Goal: Transaction & Acquisition: Book appointment/travel/reservation

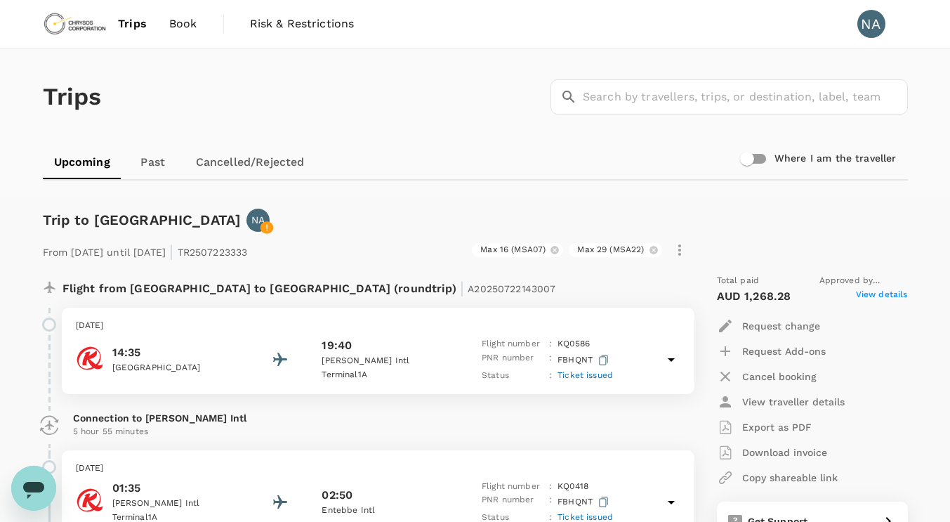
click at [180, 21] on span "Book" at bounding box center [183, 23] width 28 height 17
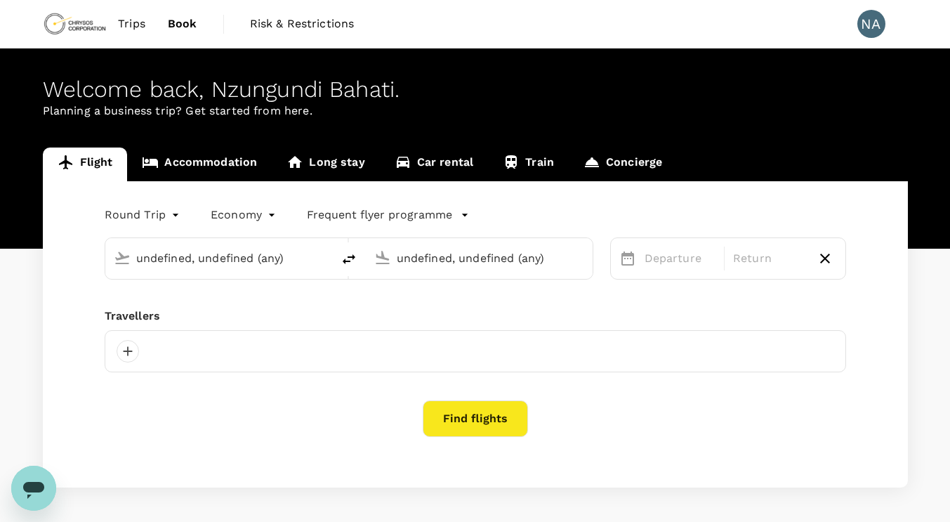
type input "Lubumbashi International Airport (FBM)"
type input "Entebbe Intl (EBB)"
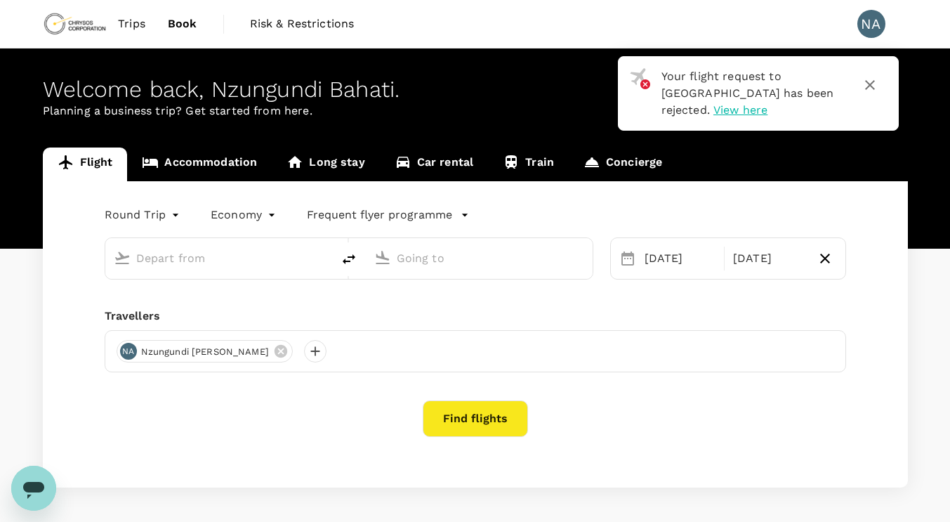
type input "Lubumbashi International Airport (FBM)"
type input "Entebbe Intl (EBB)"
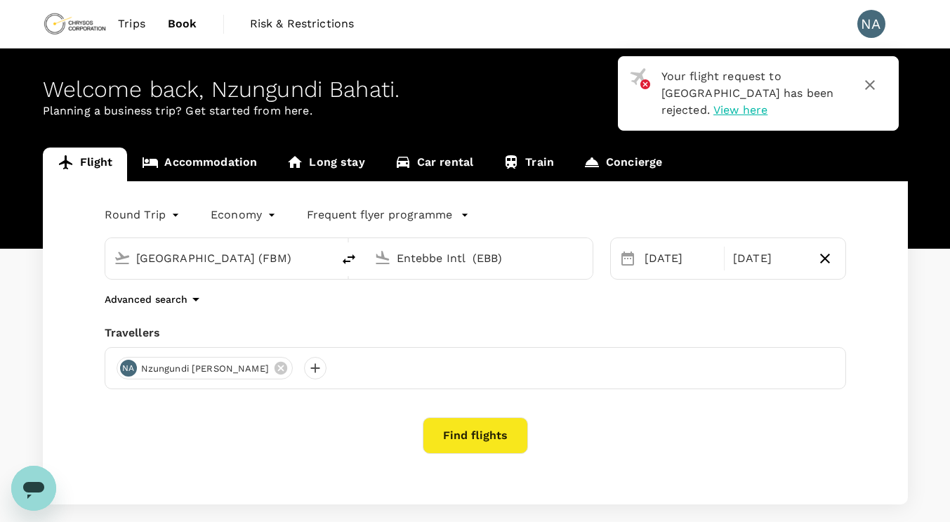
click at [204, 161] on link "Accommodation" at bounding box center [199, 164] width 145 height 34
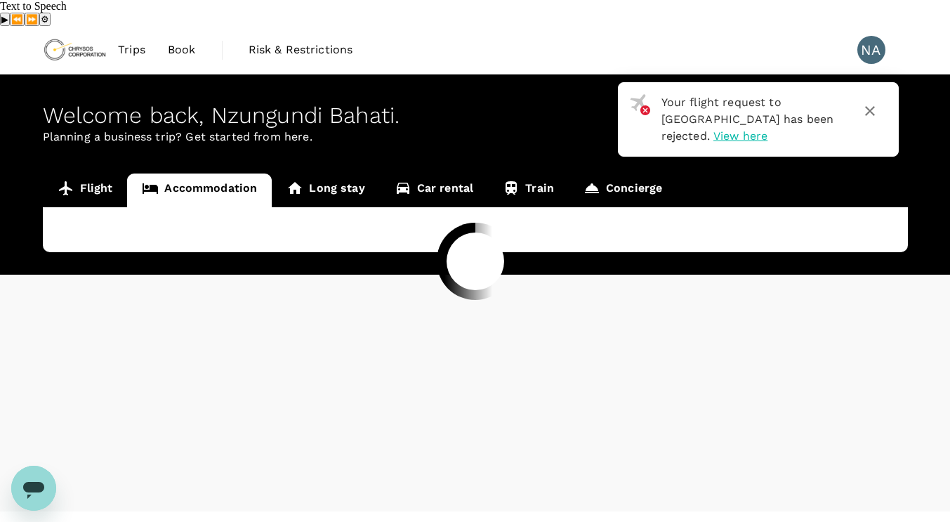
click at [98, 166] on div at bounding box center [475, 261] width 950 height 522
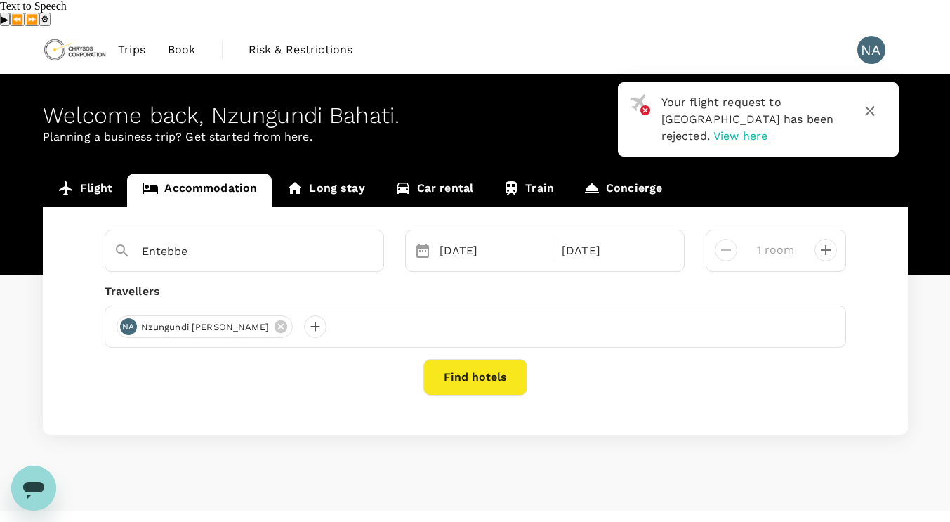
click at [91, 173] on link "Flight" at bounding box center [85, 190] width 85 height 34
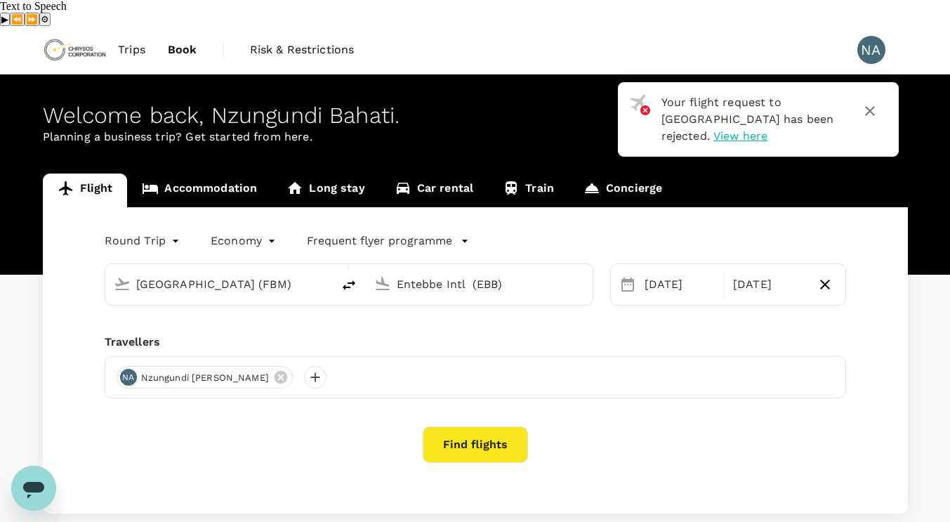
type input "Lubumbashi International Airport (FBM)"
type input "Entebbe Intl (EBB)"
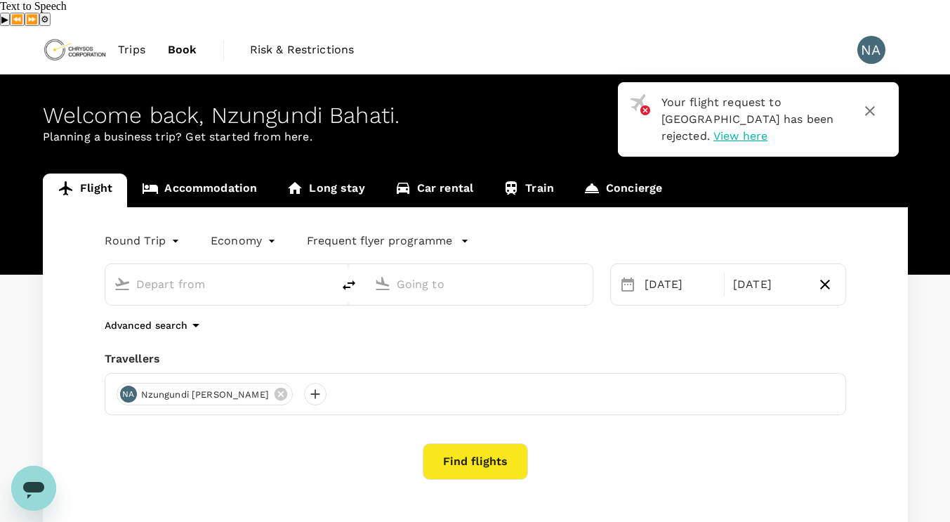
type input "Lubumbashi International Airport (FBM)"
type input "Entebbe Intl (EBB)"
type input "Lubumbashi International Airport (FBM)"
type input "Entebbe Intl (EBB)"
click at [491, 443] on button "Find flights" at bounding box center [475, 461] width 105 height 37
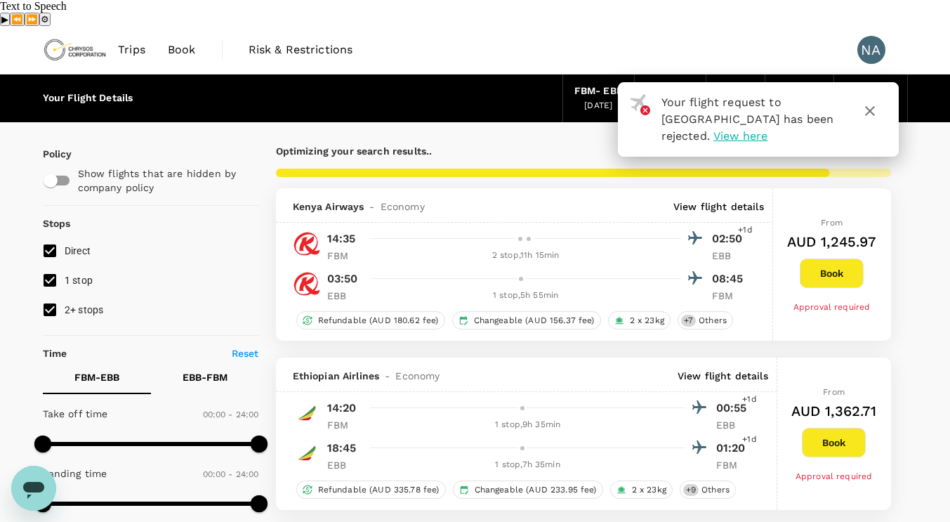
click at [873, 103] on icon "button" at bounding box center [870, 111] width 17 height 17
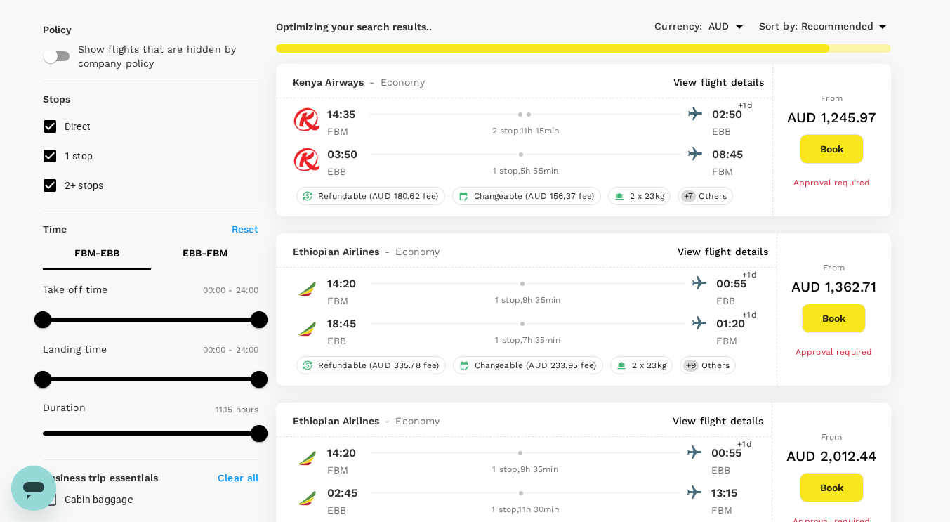
scroll to position [140, 0]
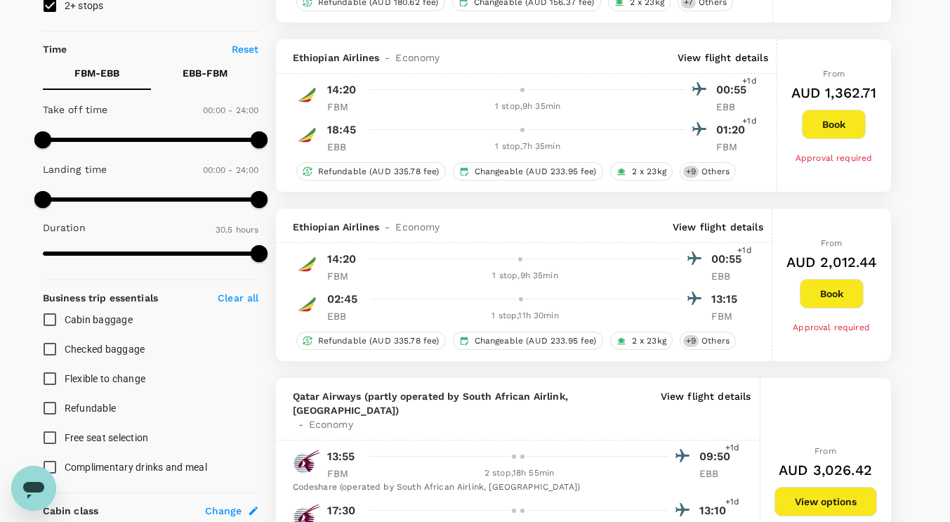
type input "1805"
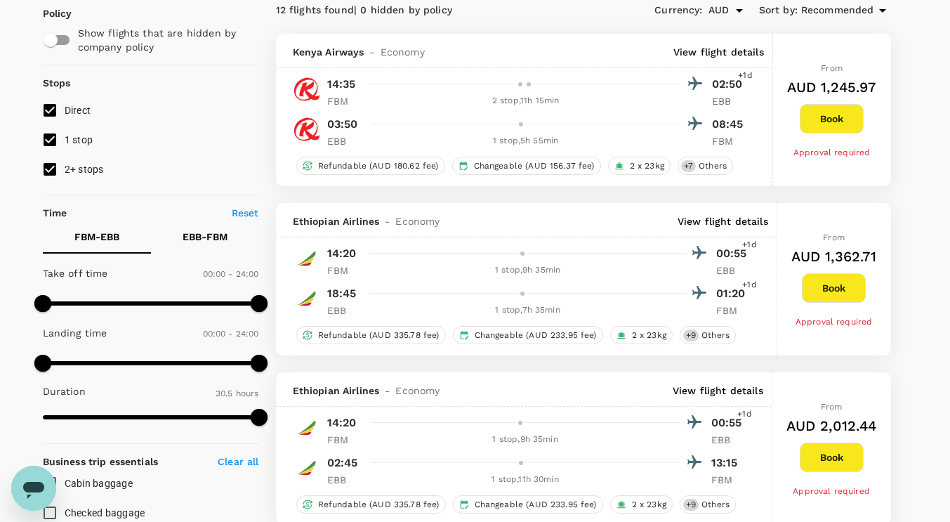
scroll to position [0, 0]
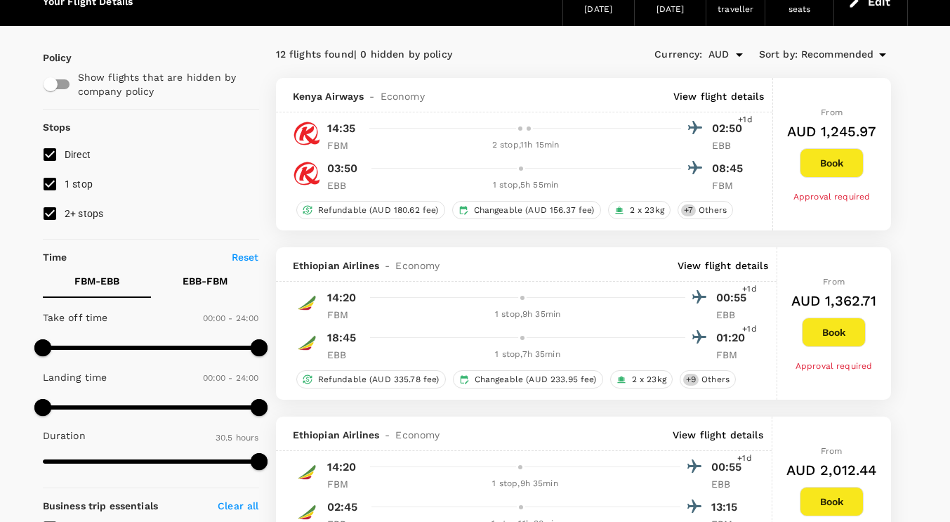
scroll to position [140, 0]
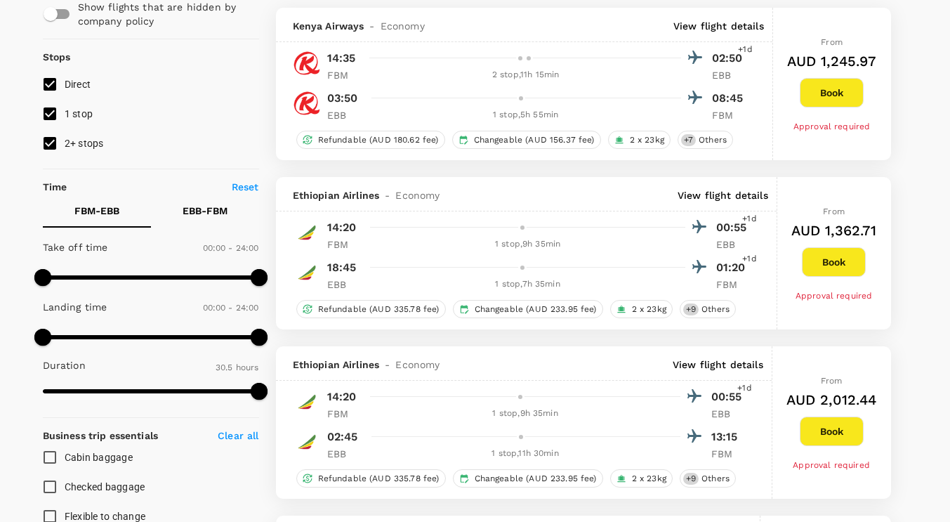
click at [845, 258] on button "Book" at bounding box center [834, 261] width 64 height 29
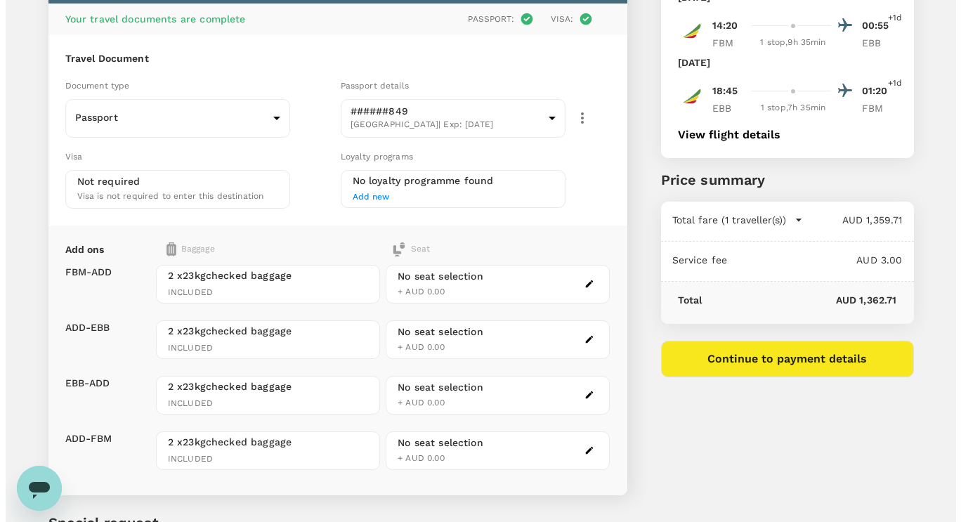
scroll to position [140, 0]
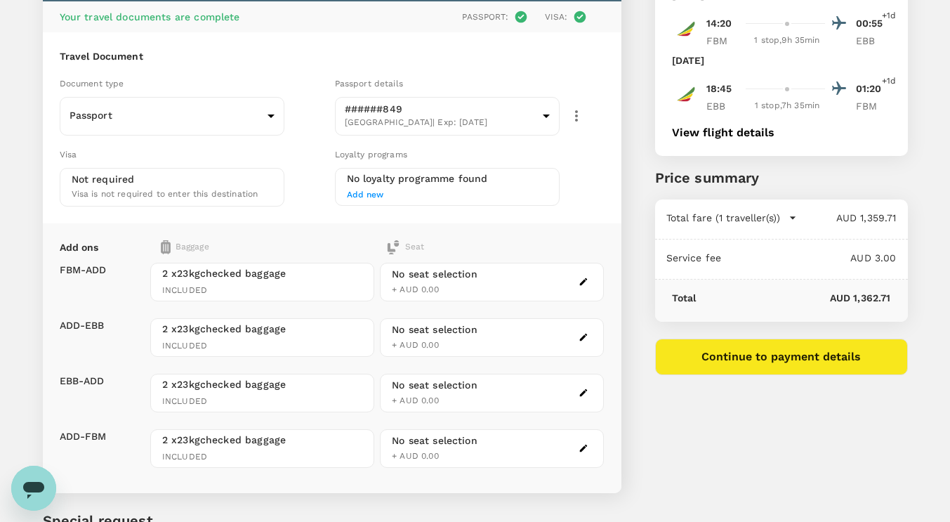
click at [730, 338] on button "Continue to payment details" at bounding box center [781, 356] width 253 height 37
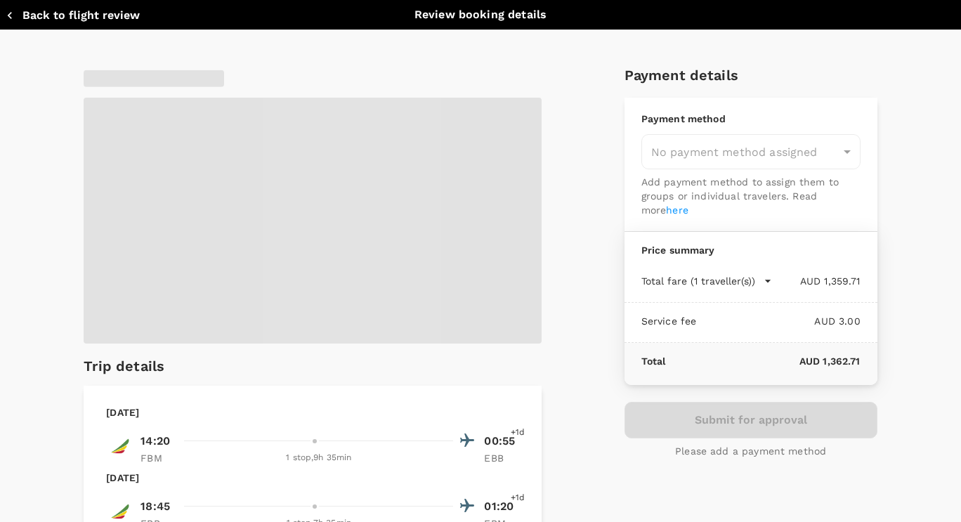
type input "9c4289b1-14a3-4119-8736-521306e5ca8f"
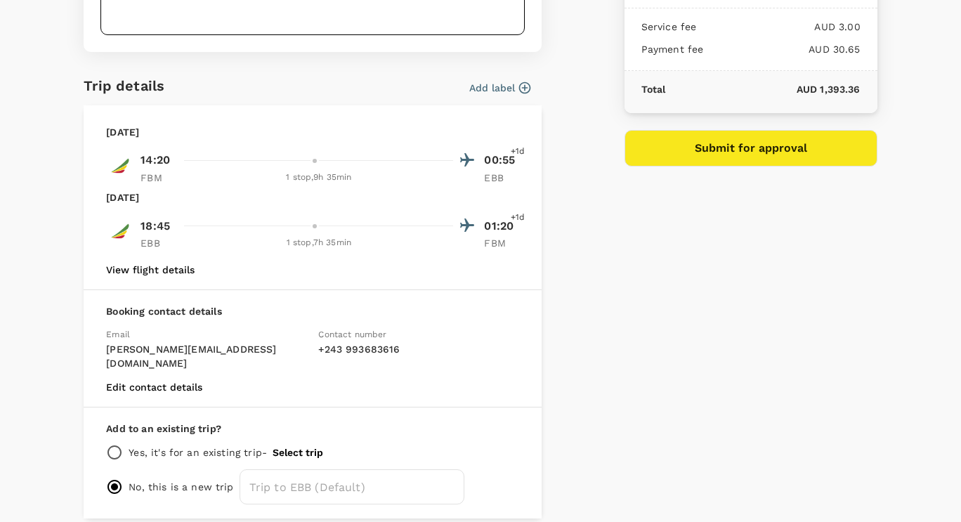
scroll to position [237, 0]
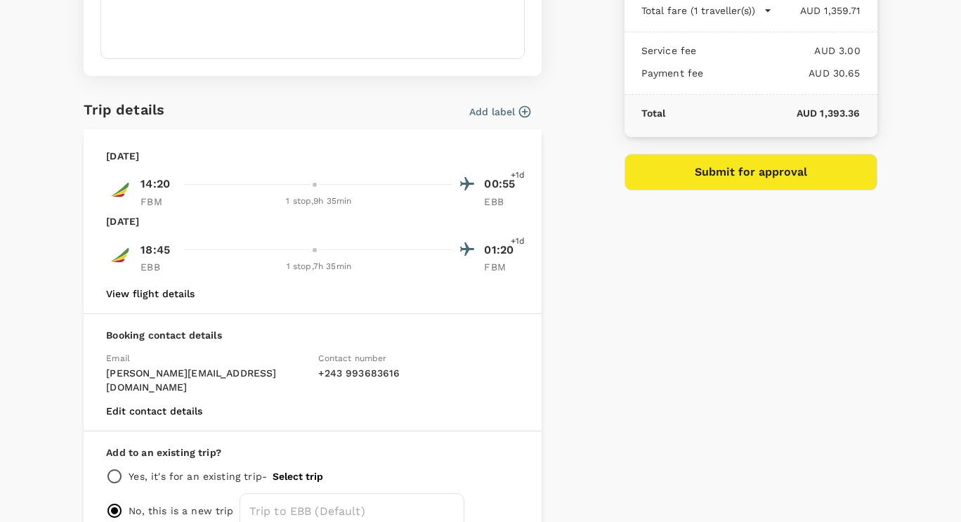
click at [517, 109] on icon "button" at bounding box center [524, 112] width 14 height 14
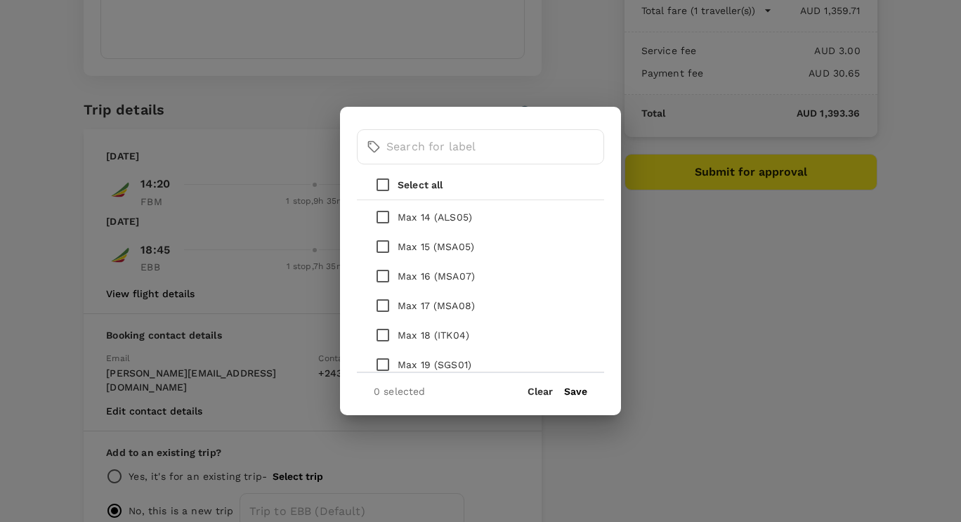
scroll to position [562, 0]
click at [385, 247] on input "checkbox" at bounding box center [382, 248] width 29 height 29
checkbox input "true"
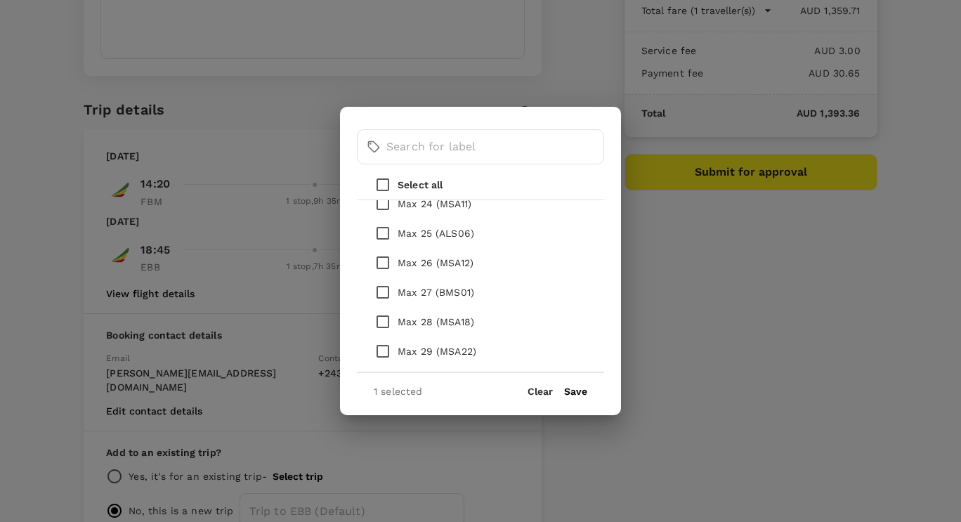
scroll to position [913, 0]
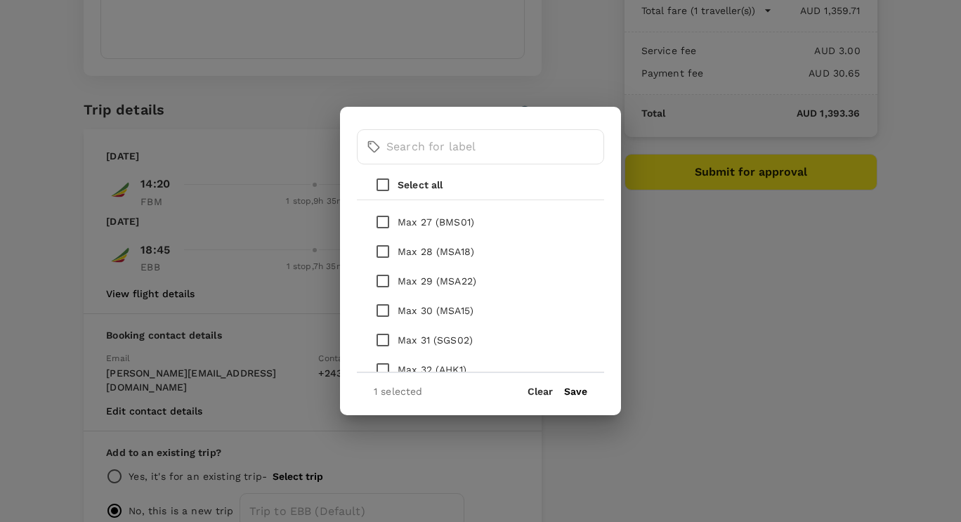
click at [383, 279] on input "checkbox" at bounding box center [382, 280] width 29 height 29
checkbox input "true"
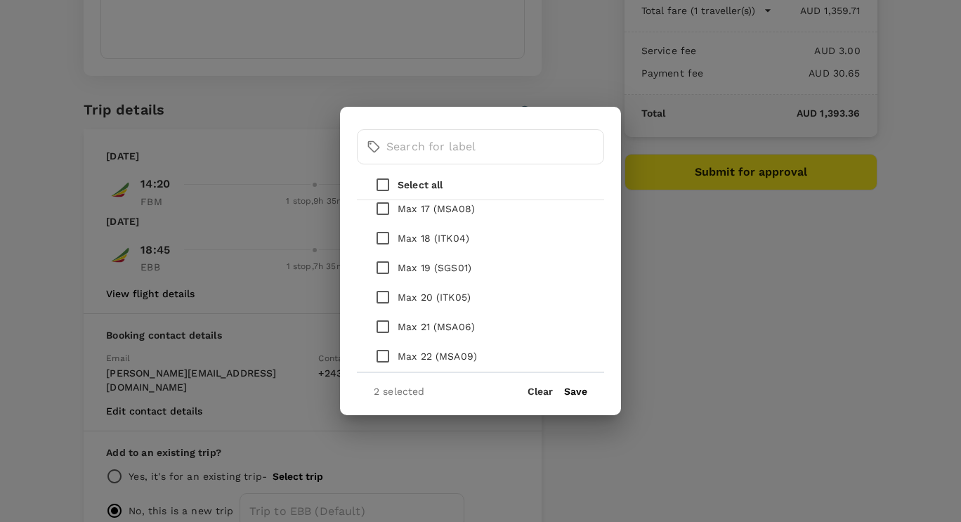
scroll to position [562, 0]
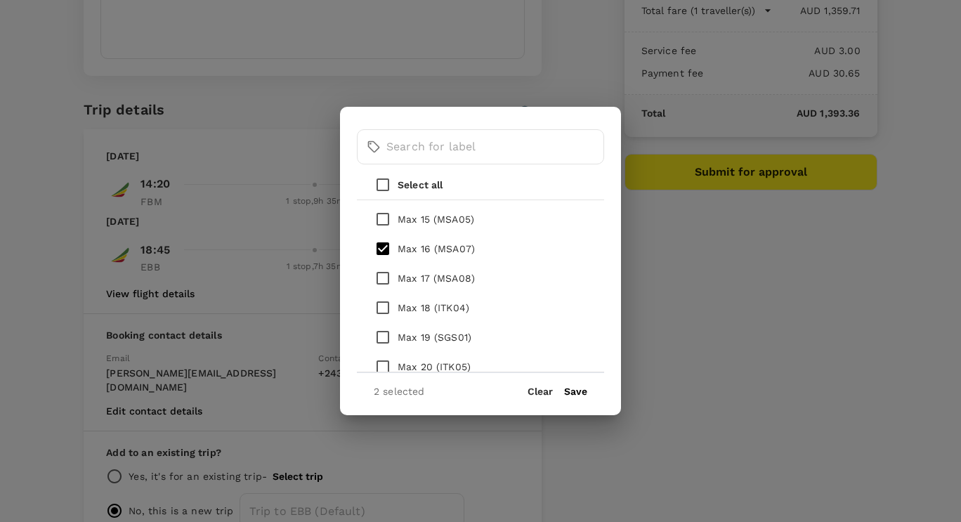
click at [579, 391] on button "Save" at bounding box center [575, 390] width 23 height 11
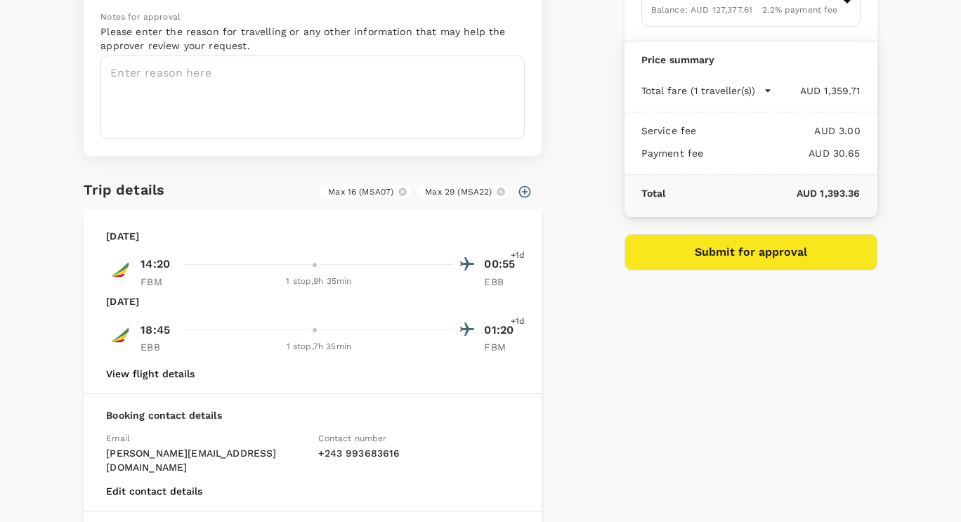
scroll to position [27, 0]
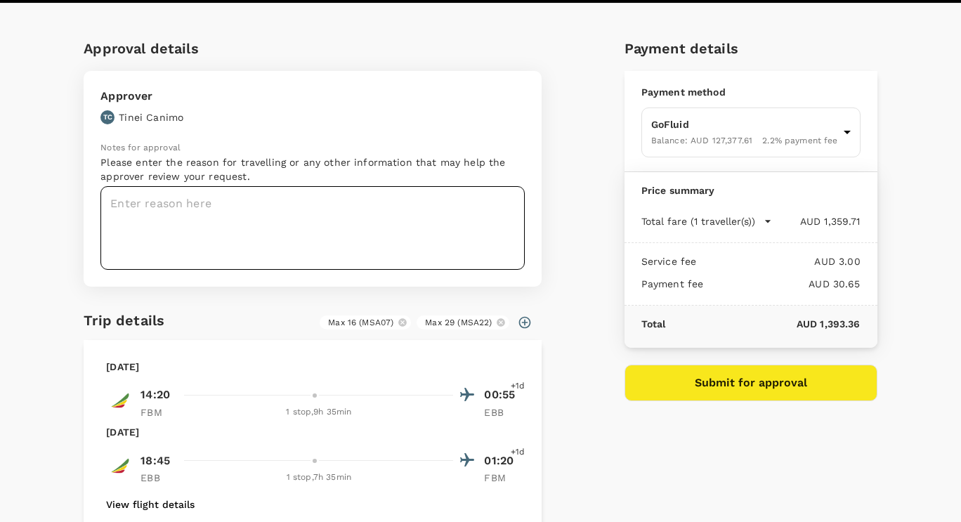
click at [208, 211] on textarea at bounding box center [312, 228] width 424 height 84
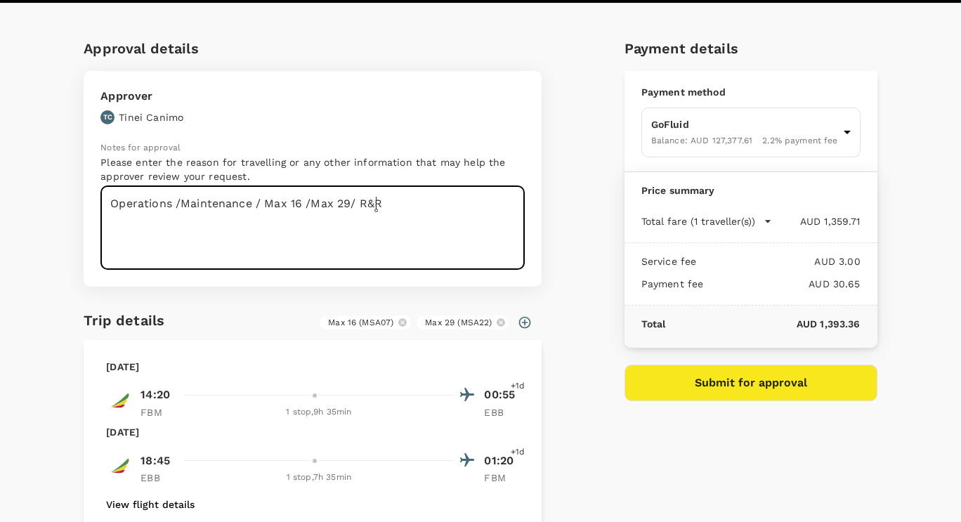
click at [134, 201] on textarea "Operations /Maintenance / Max 16 /Max 29/ R&R" at bounding box center [312, 228] width 424 height 84
click at [0, 0] on lt-span "Ignore" at bounding box center [0, 0] width 0 height 0
click at [369, 204] on textarea "Operations /Maintenance / Max 16 /Max 29/ R&R" at bounding box center [312, 228] width 424 height 84
click at [0, 0] on lt-span "Ignore" at bounding box center [0, 0] width 0 height 0
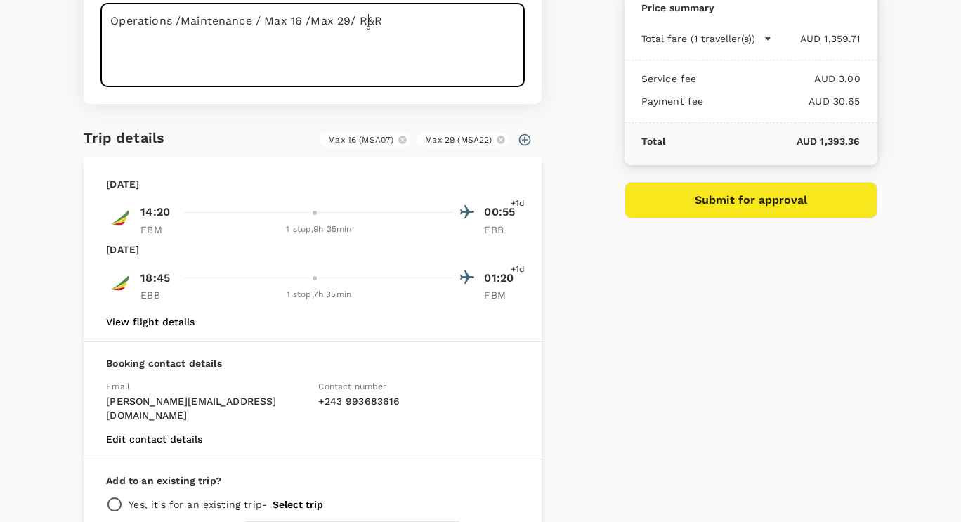
scroll to position [211, 0]
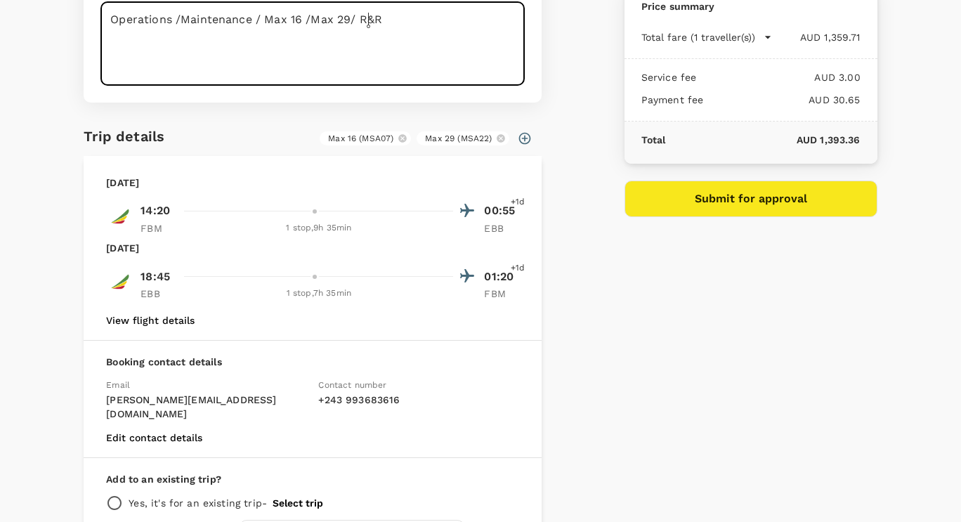
type textarea "Operations /Maintenance / Max 16 /Max 29/ R&R"
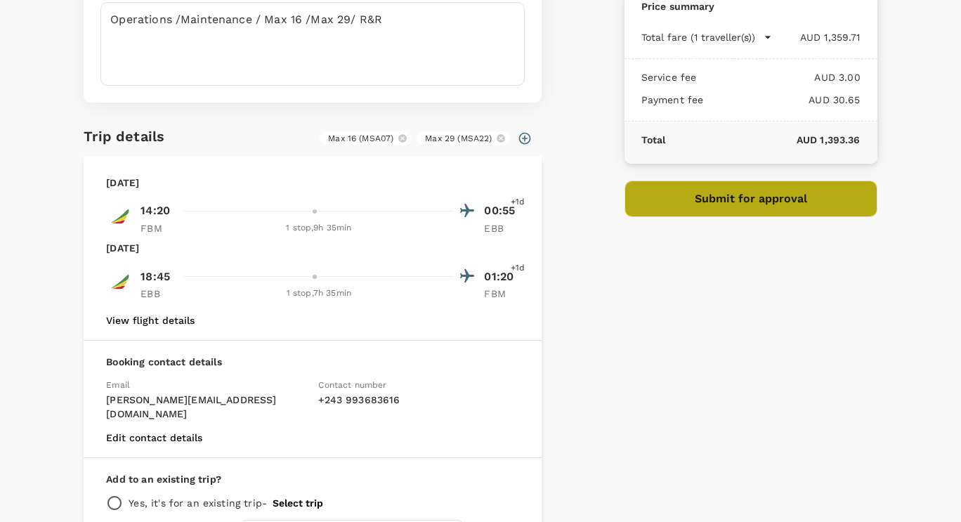
click at [753, 198] on button "Submit for approval" at bounding box center [750, 198] width 253 height 37
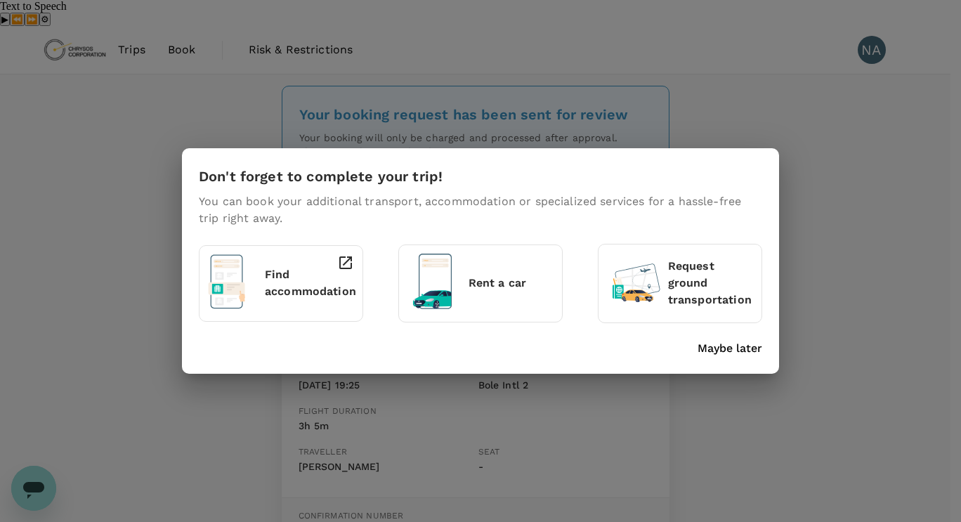
click at [715, 80] on div "Don't forget to complete your trip! You can book your additional transport, acc…" at bounding box center [480, 261] width 961 height 522
click at [732, 346] on p "Maybe later" at bounding box center [729, 348] width 65 height 17
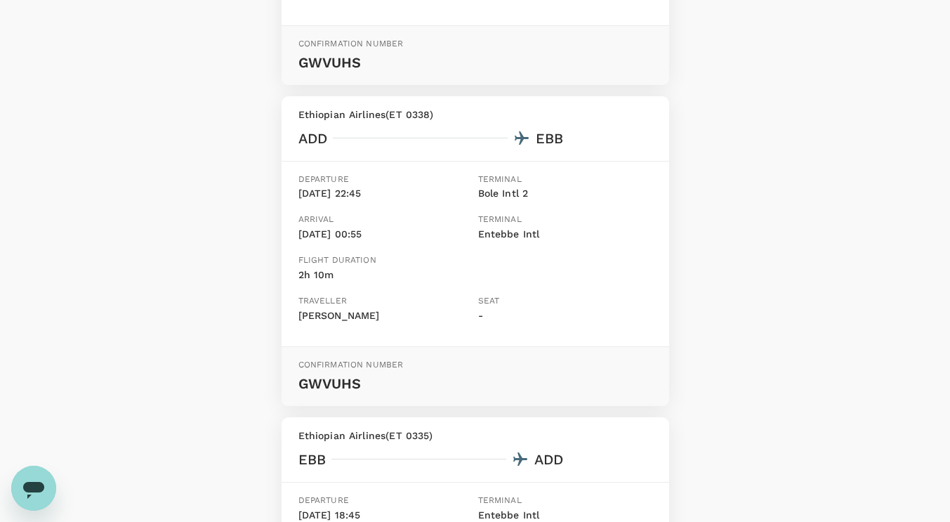
scroll to position [492, 0]
